Goal: Task Accomplishment & Management: Manage account settings

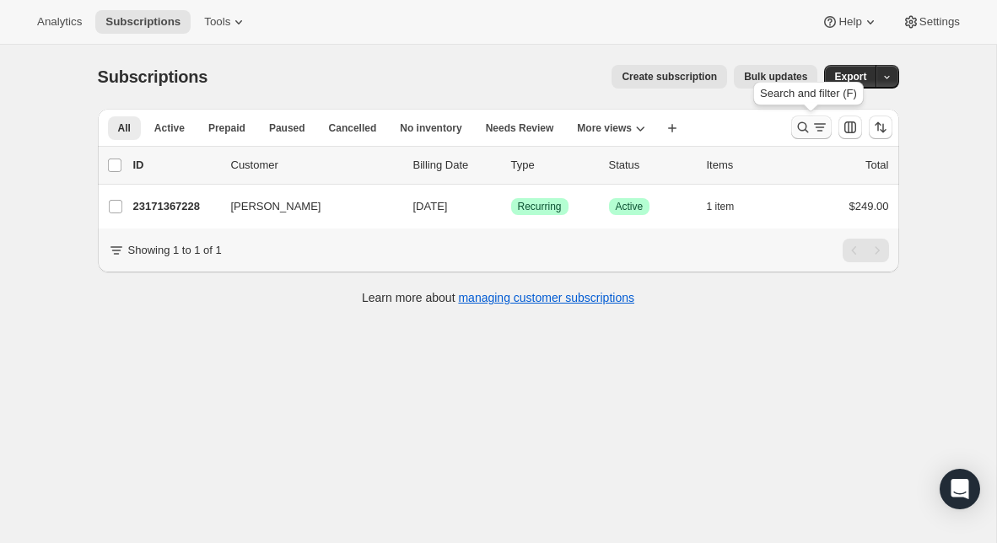
click at [791, 130] on button "Search and filter results" at bounding box center [811, 128] width 40 height 24
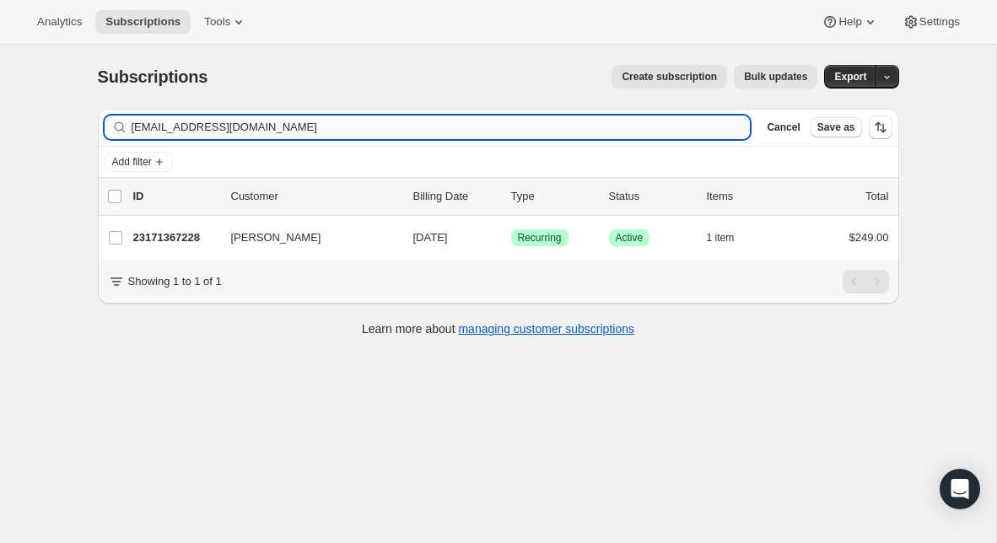
click at [486, 131] on input "[EMAIL_ADDRESS][DOMAIN_NAME]" at bounding box center [441, 128] width 619 height 24
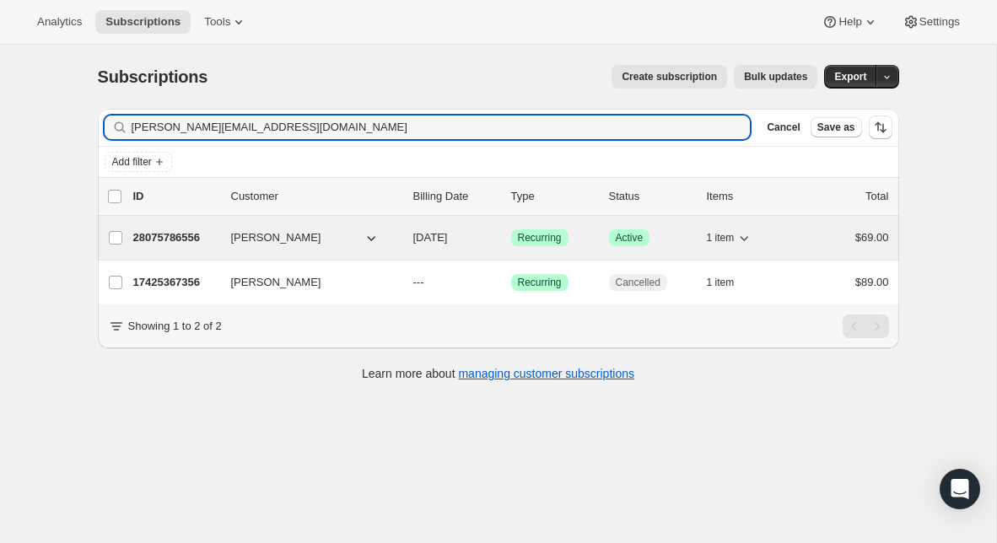
type input "[PERSON_NAME][EMAIL_ADDRESS][DOMAIN_NAME]"
click at [174, 237] on p "28075786556" at bounding box center [175, 237] width 84 height 17
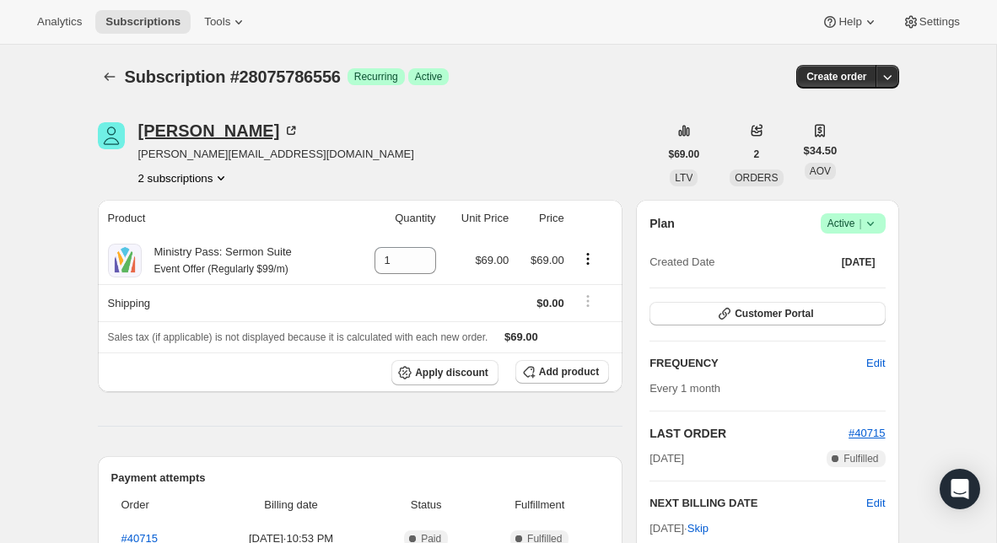
click at [282, 132] on icon at bounding box center [290, 130] width 17 height 17
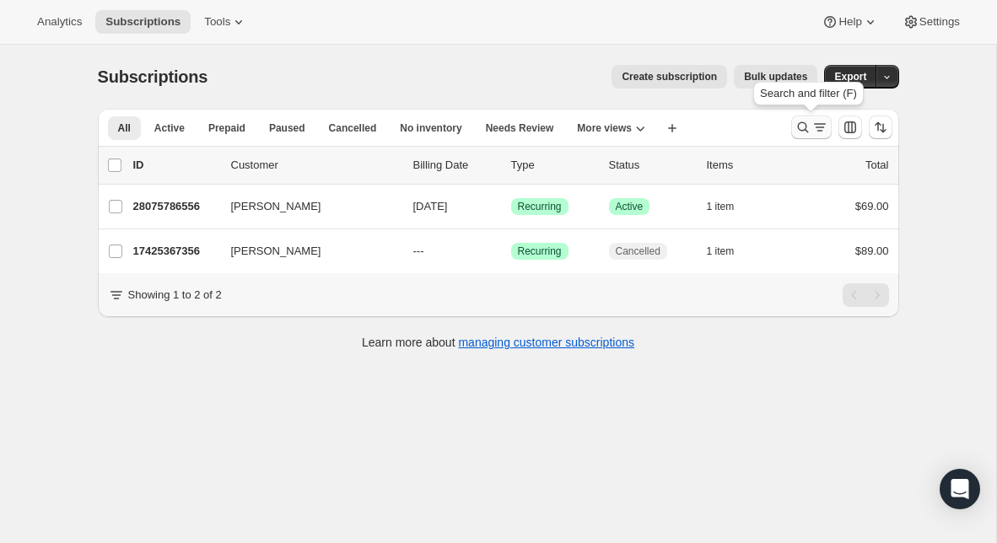
click at [807, 133] on icon "Search and filter results" at bounding box center [802, 127] width 17 height 17
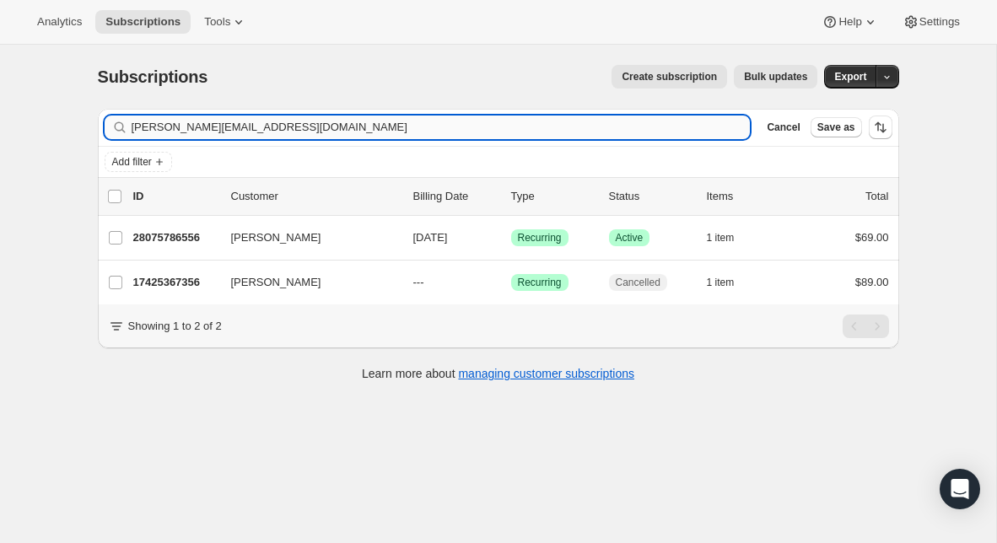
click at [395, 121] on input "[PERSON_NAME][EMAIL_ADDRESS][DOMAIN_NAME]" at bounding box center [441, 128] width 619 height 24
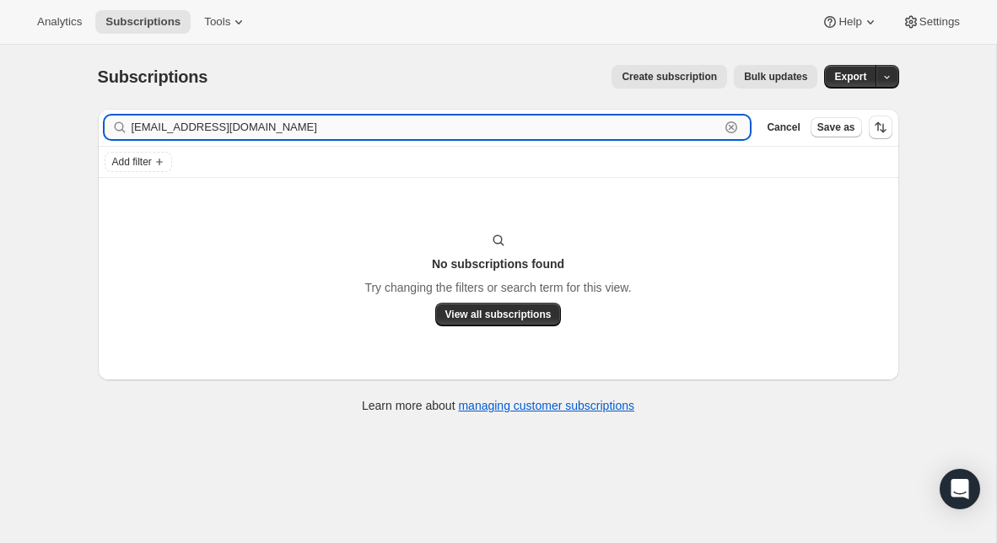
click at [265, 132] on input "[EMAIL_ADDRESS][DOMAIN_NAME]" at bounding box center [426, 128] width 588 height 24
paste input "[EMAIL_ADDRESS]"
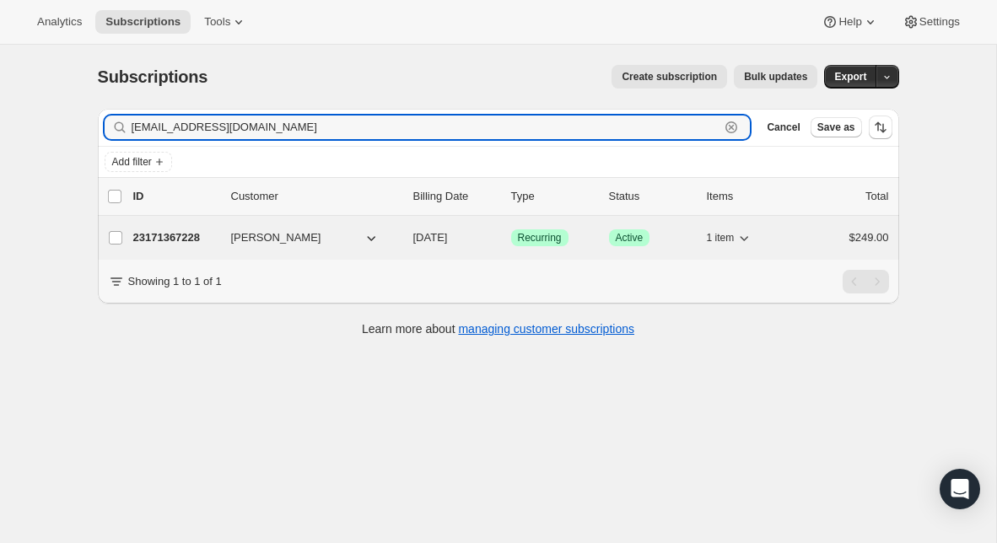
type input "[EMAIL_ADDRESS][DOMAIN_NAME]"
click at [199, 241] on p "23171367228" at bounding box center [175, 237] width 84 height 17
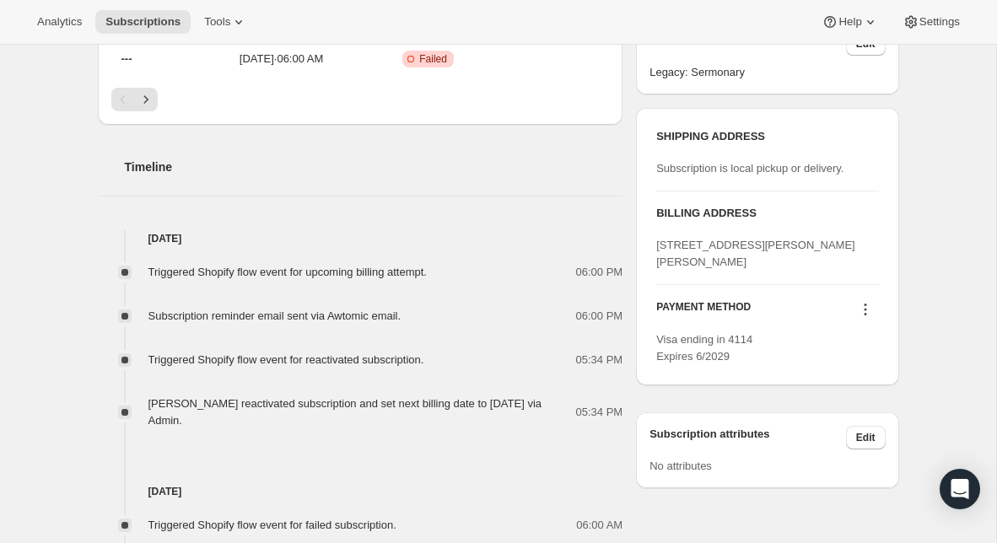
scroll to position [580, 0]
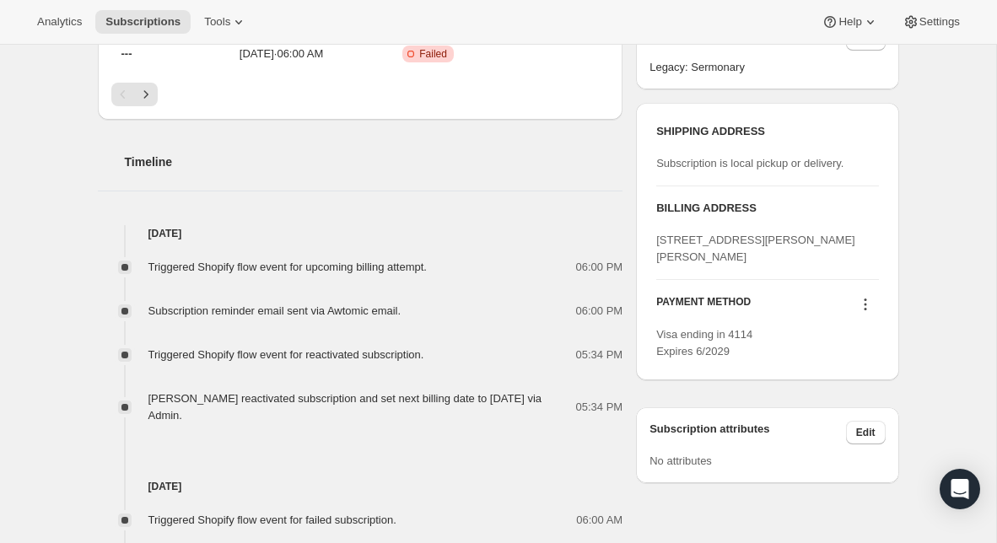
click at [861, 313] on icon at bounding box center [865, 304] width 17 height 17
click at [859, 347] on span "Send link to update card" at bounding box center [861, 353] width 118 height 13
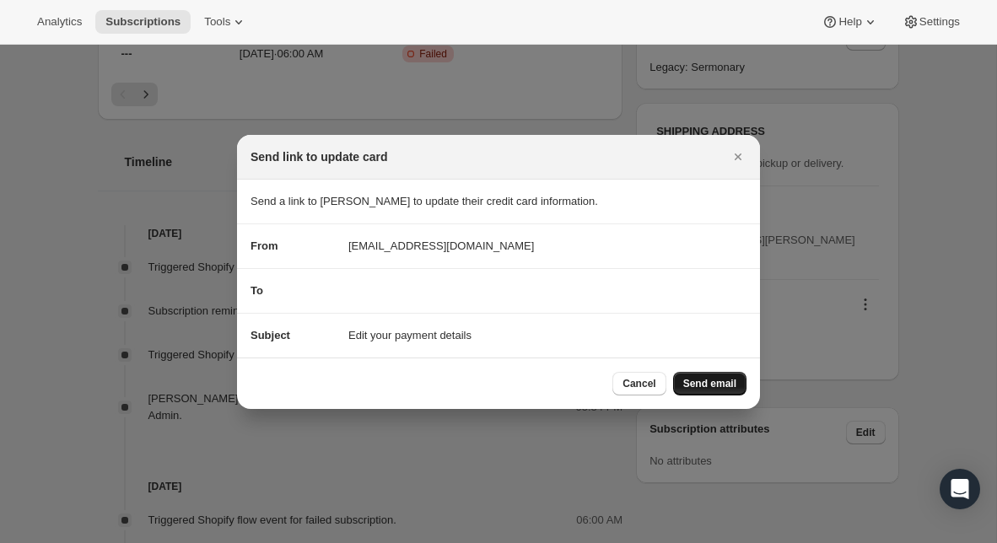
click at [706, 382] on span "Send email" at bounding box center [709, 383] width 53 height 13
